Goal: Information Seeking & Learning: Learn about a topic

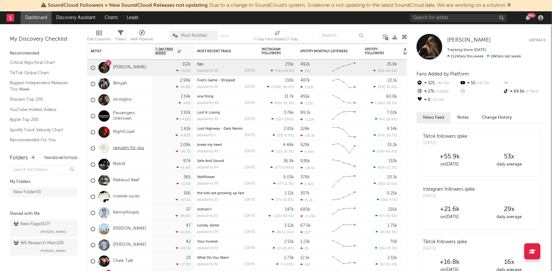
click at [126, 146] on link "requiem for you" at bounding box center [128, 148] width 31 height 5
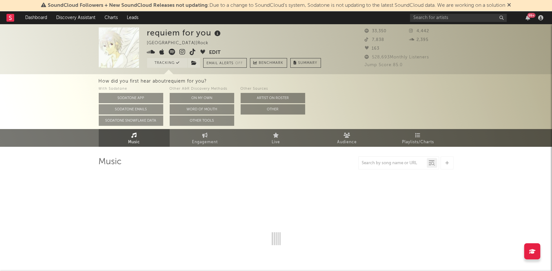
select select "6m"
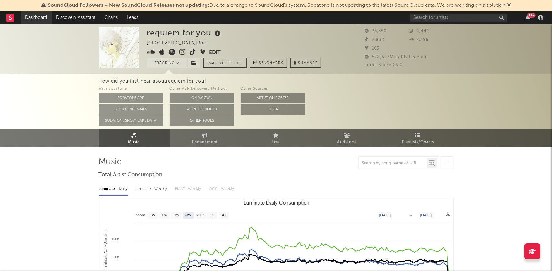
click at [31, 16] on link "Dashboard" at bounding box center [36, 17] width 31 height 13
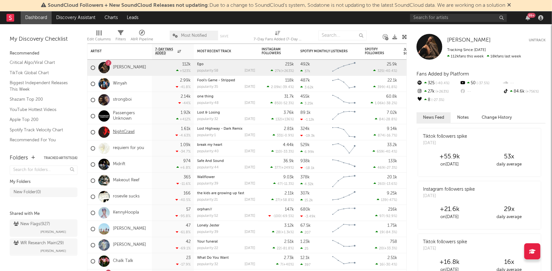
click at [125, 132] on link "NightCrawl" at bounding box center [124, 131] width 22 height 5
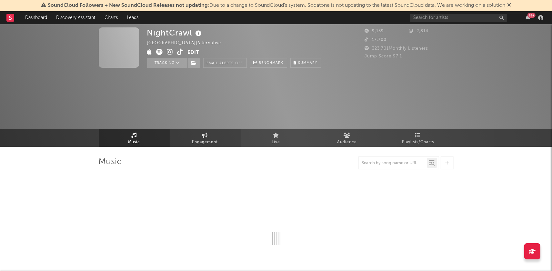
select select "1w"
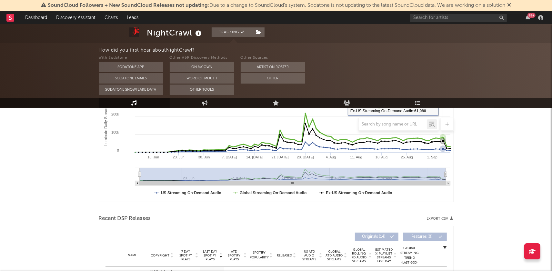
scroll to position [183, 0]
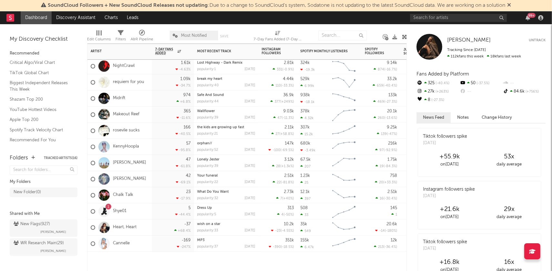
click at [142, 245] on div "Cannelle" at bounding box center [119, 244] width 65 height 16
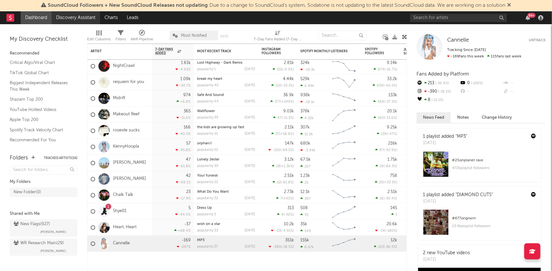
click at [69, 20] on link "Discovery Assistant" at bounding box center [76, 17] width 48 height 13
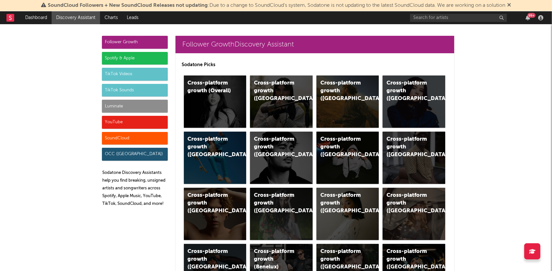
click at [135, 106] on div "Luminate" at bounding box center [135, 106] width 66 height 13
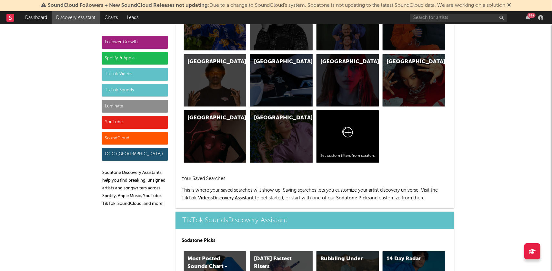
scroll to position [2826, 0]
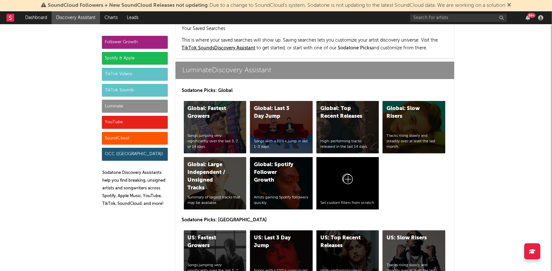
click at [224, 234] on div "US: Fastest Growers" at bounding box center [210, 241] width 44 height 15
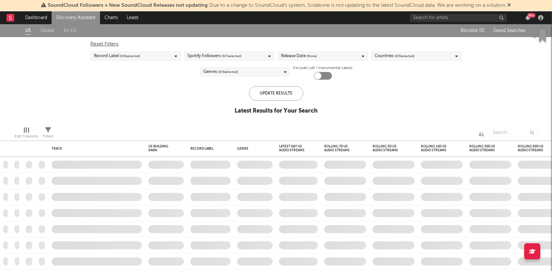
checkbox input "true"
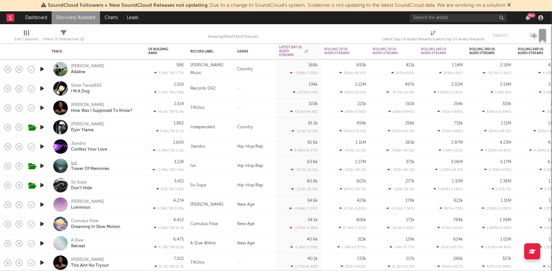
click at [73, 162] on div "Ivri" at bounding box center [74, 163] width 6 height 6
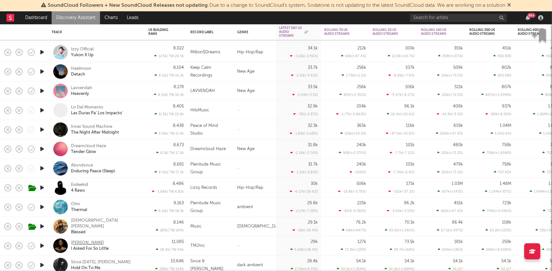
click at [86, 242] on div "Xania Monet" at bounding box center [87, 243] width 33 height 6
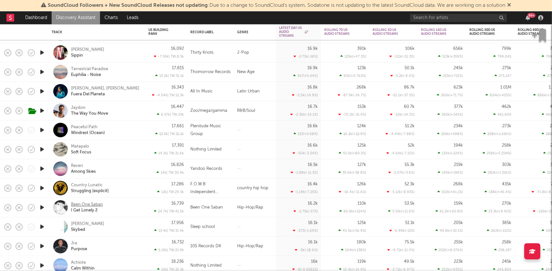
click at [96, 204] on div "Been One Saban" at bounding box center [87, 205] width 32 height 6
click at [446, 16] on input "text" at bounding box center [458, 18] width 97 height 8
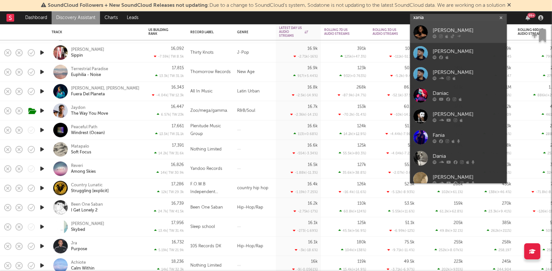
type input "xania"
click at [450, 34] on div "Xania Monet" at bounding box center [468, 31] width 71 height 8
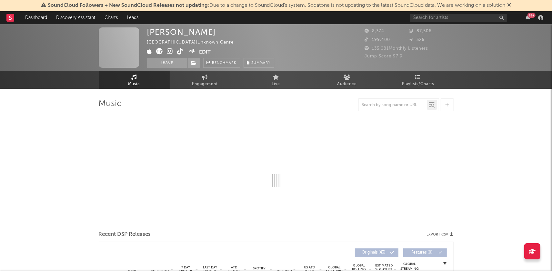
select select "1w"
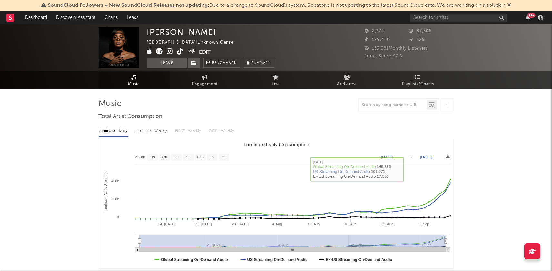
click at [155, 129] on div "Luminate - Weekly" at bounding box center [152, 131] width 34 height 11
select select "1w"
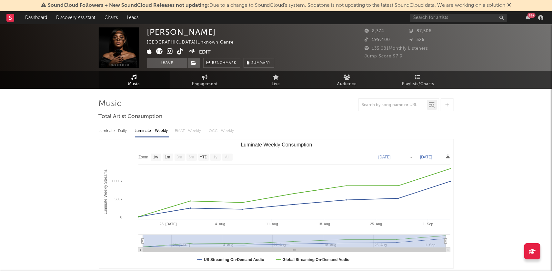
click at [159, 51] on icon at bounding box center [160, 51] width 6 height 6
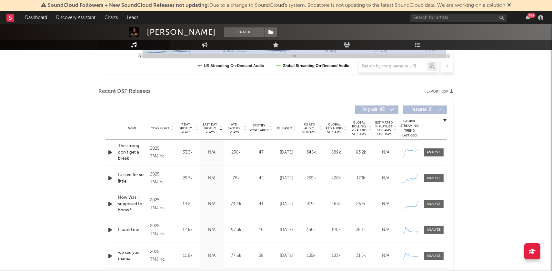
scroll to position [204, 0]
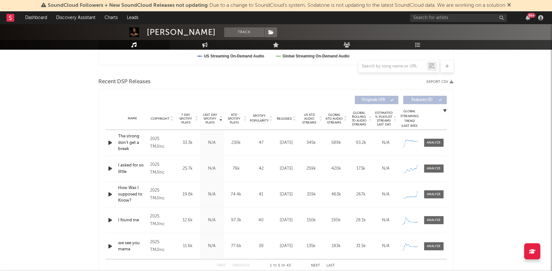
click at [221, 118] on icon at bounding box center [220, 117] width 3 height 3
click at [221, 119] on icon at bounding box center [220, 120] width 3 height 3
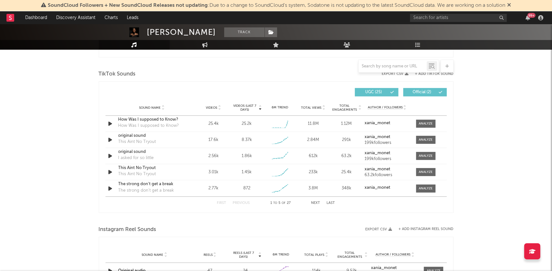
scroll to position [422, 0]
click at [359, 106] on icon at bounding box center [359, 107] width 3 height 3
click at [221, 104] on div "Sound Name Videos Videos (last 7 days) Weekly Growth % 6M Trend Total Views Tot…" at bounding box center [276, 108] width 341 height 16
click at [219, 108] on icon at bounding box center [219, 109] width 3 height 3
click at [219, 107] on icon at bounding box center [219, 107] width 3 height 3
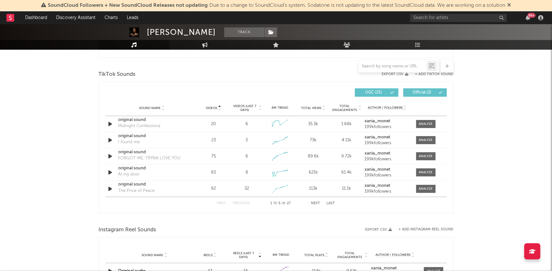
click at [219, 108] on icon at bounding box center [219, 109] width 3 height 3
click at [124, 119] on div "How Was I supposed to Know?" at bounding box center [151, 120] width 67 height 6
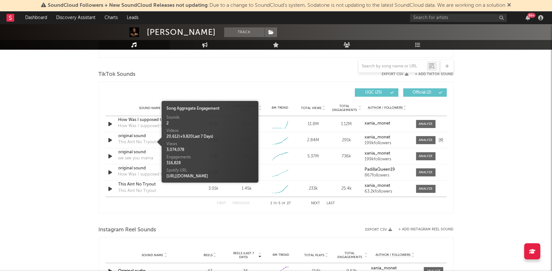
click at [138, 139] on div "This Aint No Tryout" at bounding box center [137, 142] width 38 height 6
click at [137, 137] on div "original sound" at bounding box center [151, 136] width 67 height 6
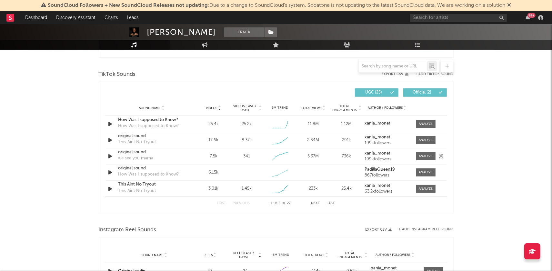
click at [145, 153] on div "original sound" at bounding box center [151, 152] width 67 height 6
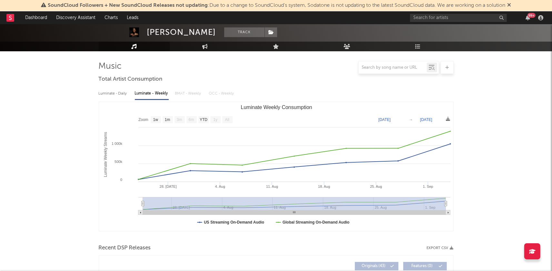
scroll to position [0, 0]
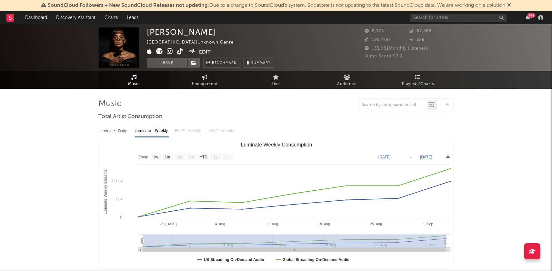
click at [171, 51] on icon at bounding box center [170, 51] width 6 height 6
click at [36, 19] on link "Dashboard" at bounding box center [36, 17] width 31 height 13
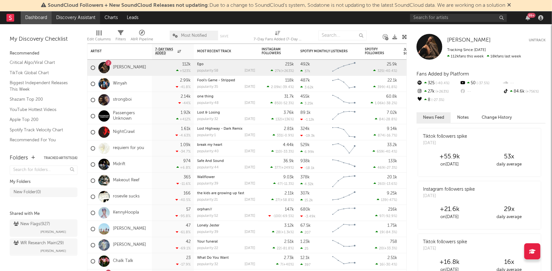
click at [66, 19] on link "Discovery Assistant" at bounding box center [76, 17] width 48 height 13
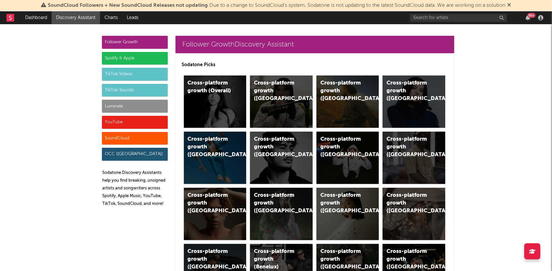
click at [119, 107] on div "Luminate" at bounding box center [135, 106] width 66 height 13
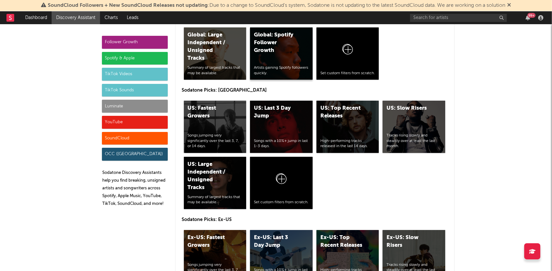
scroll to position [2955, 0]
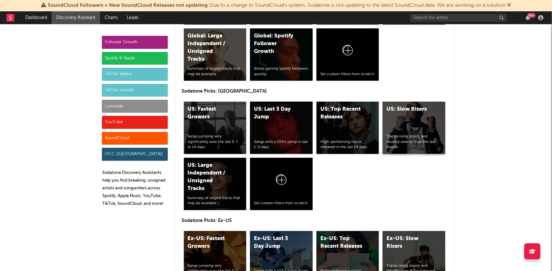
click at [414, 102] on div "US: Slow Risers Tracks rising slowly and steadily over at least the last month." at bounding box center [414, 128] width 63 height 52
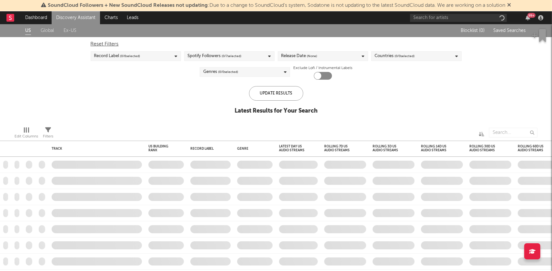
checkbox input "true"
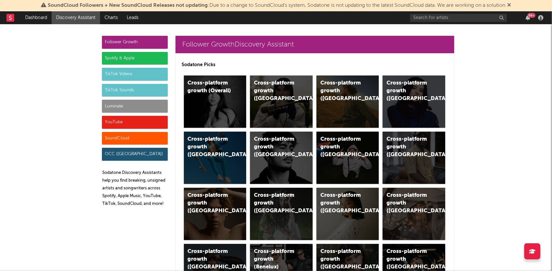
click at [141, 107] on div "Luminate" at bounding box center [135, 106] width 66 height 13
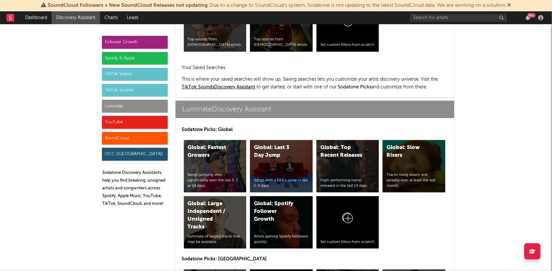
scroll to position [2826, 0]
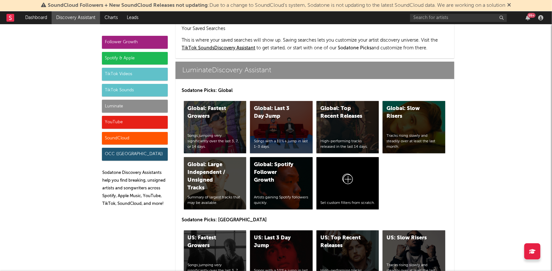
click at [219, 234] on div "US: Fastest Growers" at bounding box center [210, 241] width 44 height 15
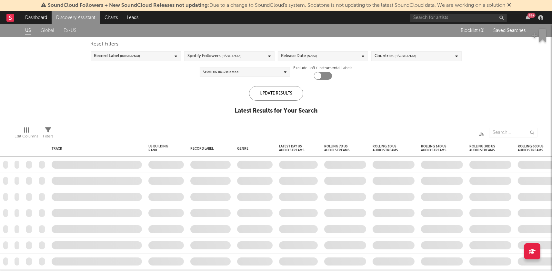
checkbox input "true"
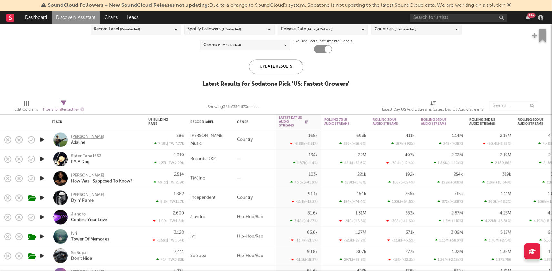
click at [77, 136] on div "Tyce Delk" at bounding box center [87, 137] width 33 height 6
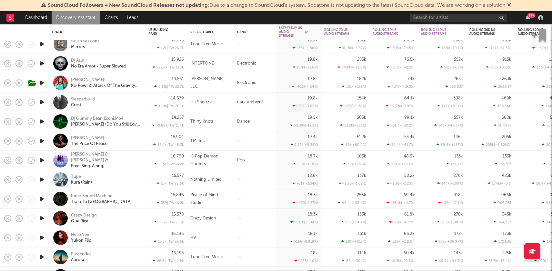
click at [92, 215] on div "Crazy Design" at bounding box center [84, 216] width 26 height 6
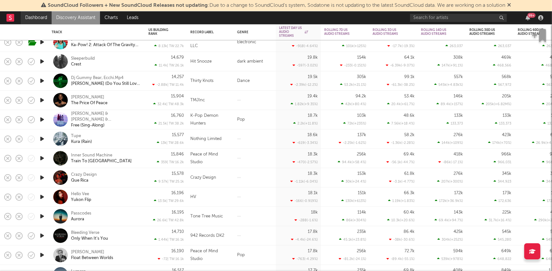
click at [35, 19] on link "Dashboard" at bounding box center [36, 17] width 31 height 13
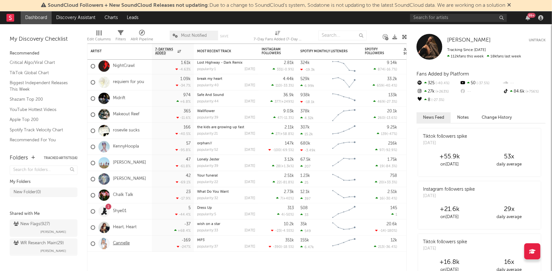
click at [120, 243] on link "Cannelle" at bounding box center [121, 243] width 17 height 5
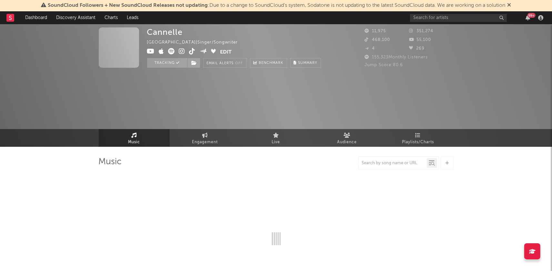
select select "1w"
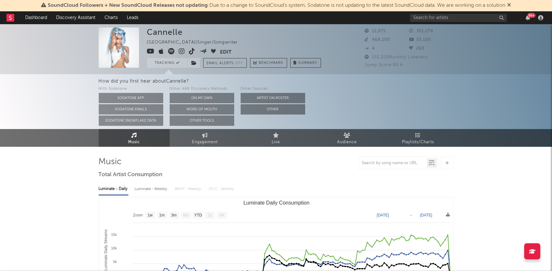
select select "1w"
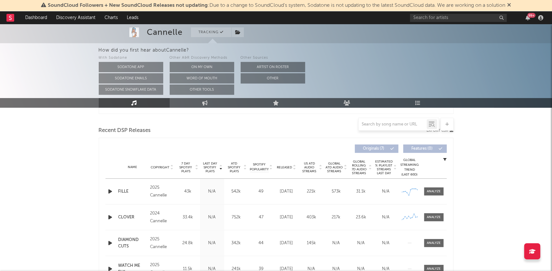
scroll to position [229, 0]
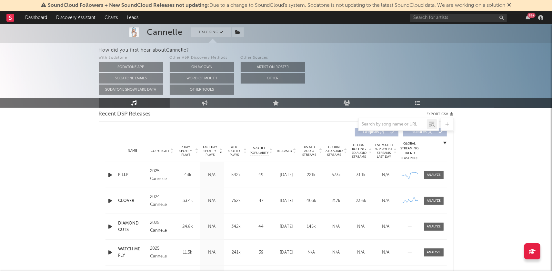
click at [220, 150] on icon at bounding box center [220, 149] width 3 height 3
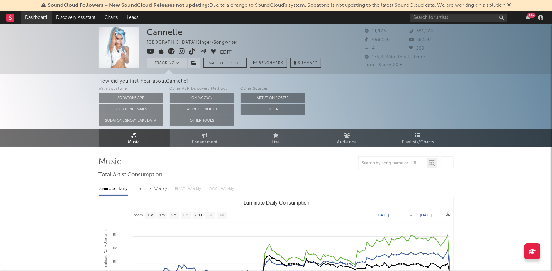
click at [37, 17] on link "Dashboard" at bounding box center [36, 17] width 31 height 13
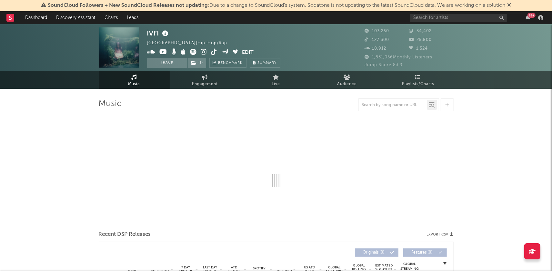
select select "6m"
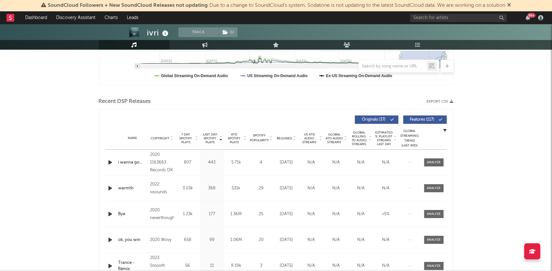
scroll to position [190, 0]
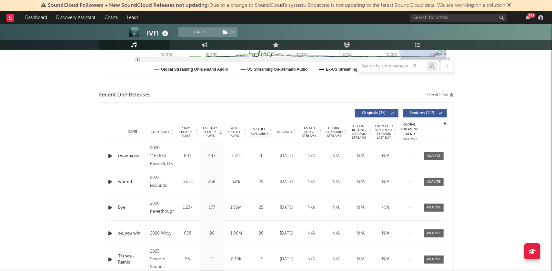
click at [294, 132] on icon at bounding box center [294, 133] width 3 height 3
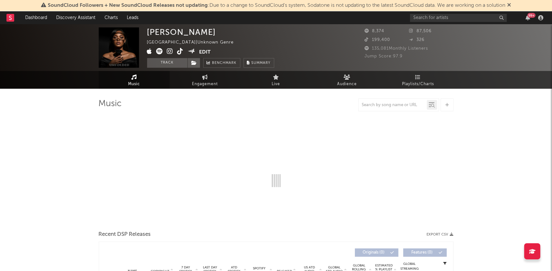
select select "1w"
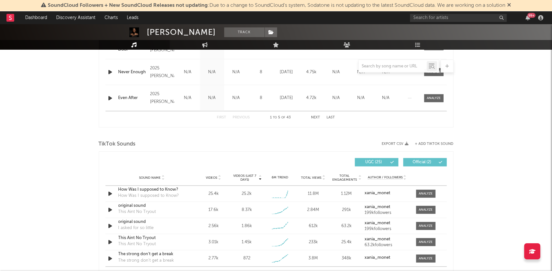
scroll to position [353, 0]
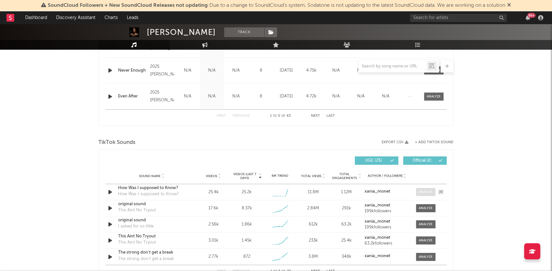
click at [427, 194] on div at bounding box center [426, 192] width 14 height 5
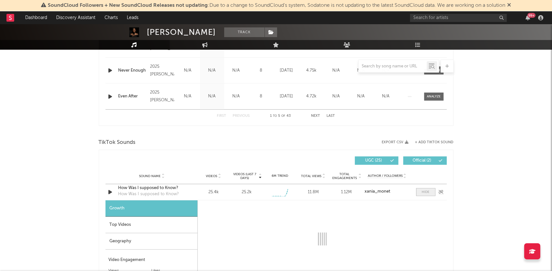
select select "1w"
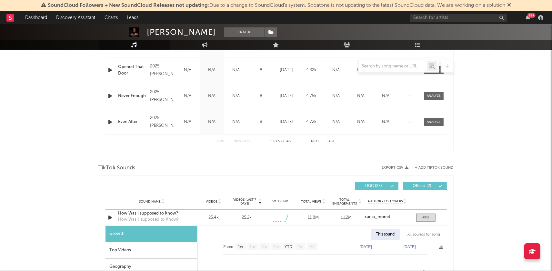
scroll to position [344, 0]
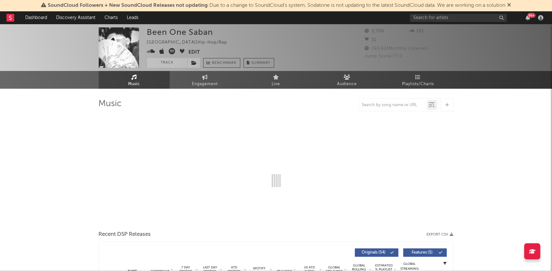
select select "6m"
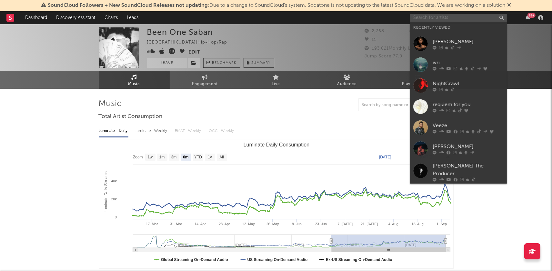
click at [434, 18] on input "text" at bounding box center [458, 18] width 97 height 8
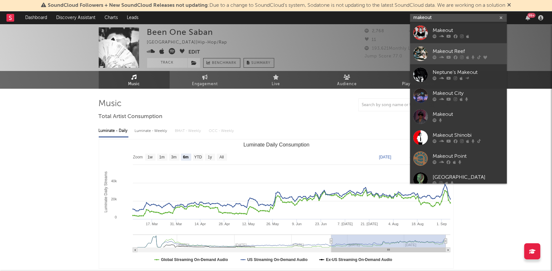
type input "makeout"
click at [447, 50] on div "Makeout Reef" at bounding box center [468, 52] width 71 height 8
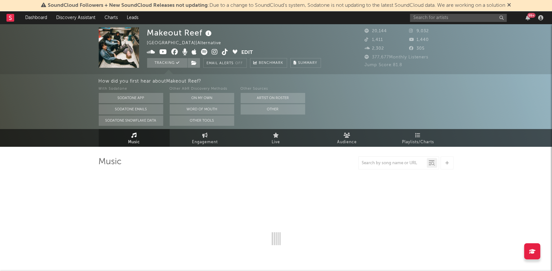
select select "6m"
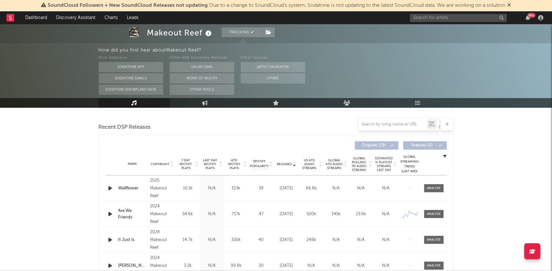
scroll to position [181, 0]
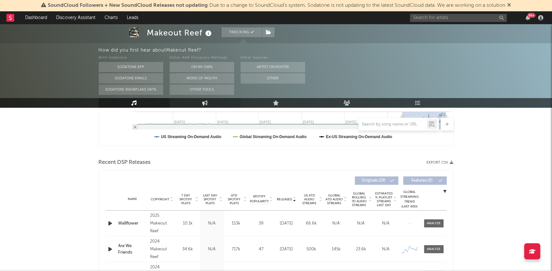
click at [201, 100] on link "Engagement" at bounding box center [205, 103] width 71 height 10
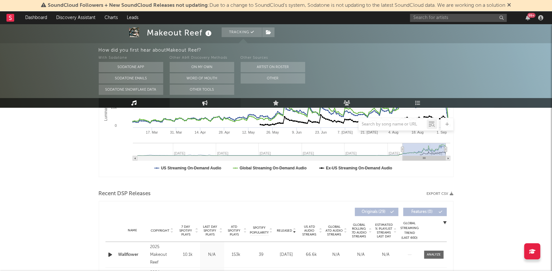
select select "1w"
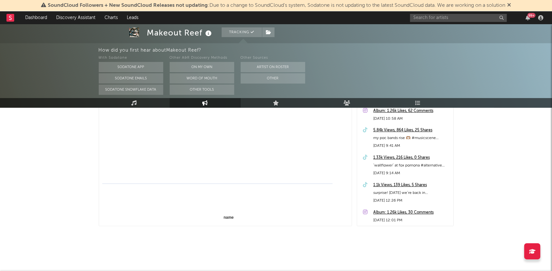
select select "1m"
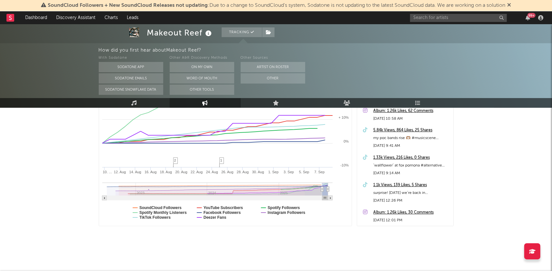
scroll to position [51, 0]
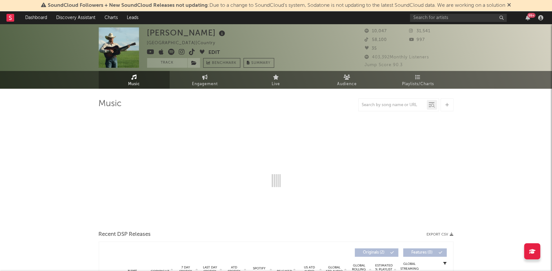
select select "1w"
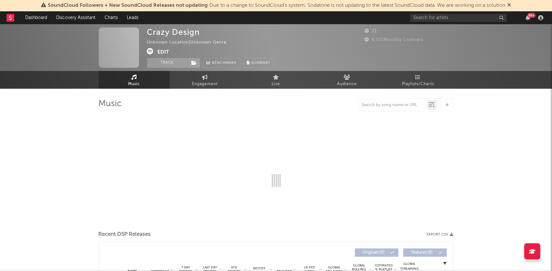
select select "1w"
